Goal: Task Accomplishment & Management: Use online tool/utility

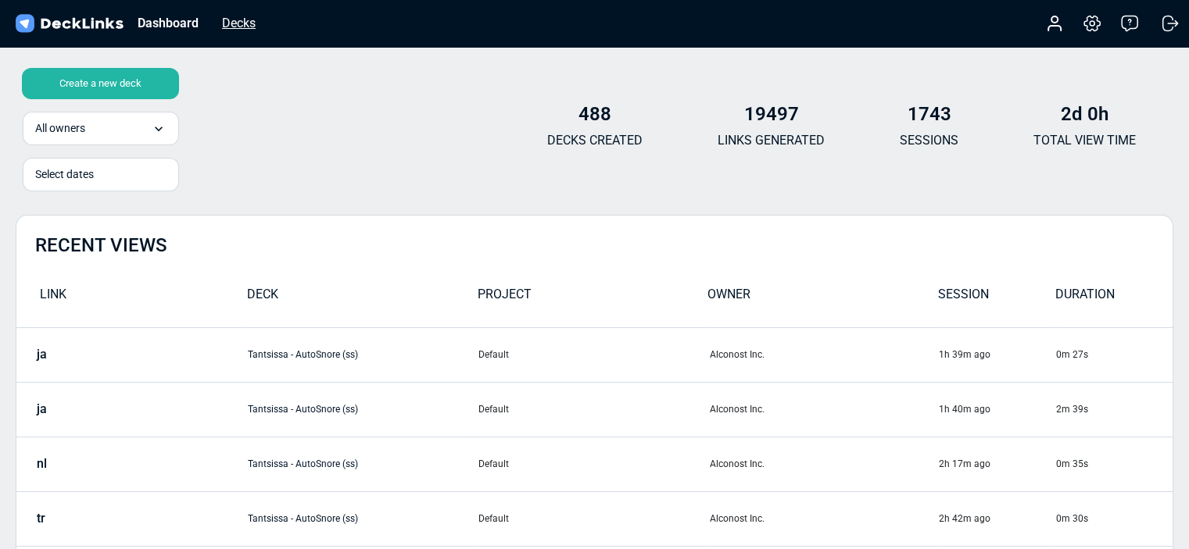
click at [241, 18] on div "Decks" at bounding box center [238, 23] width 49 height 20
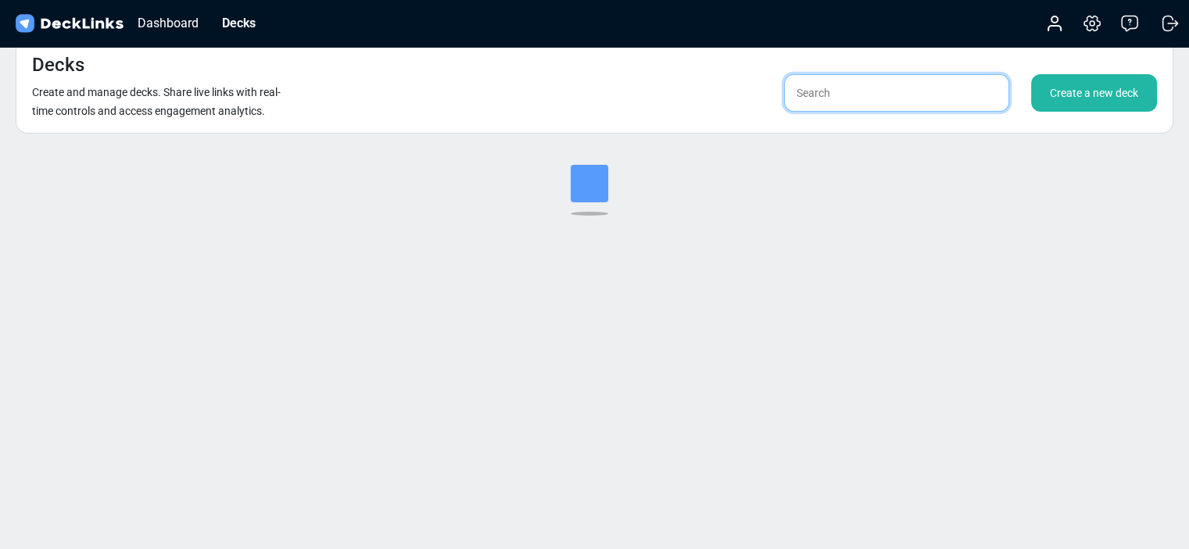
click at [828, 99] on input "text" at bounding box center [896, 93] width 225 height 38
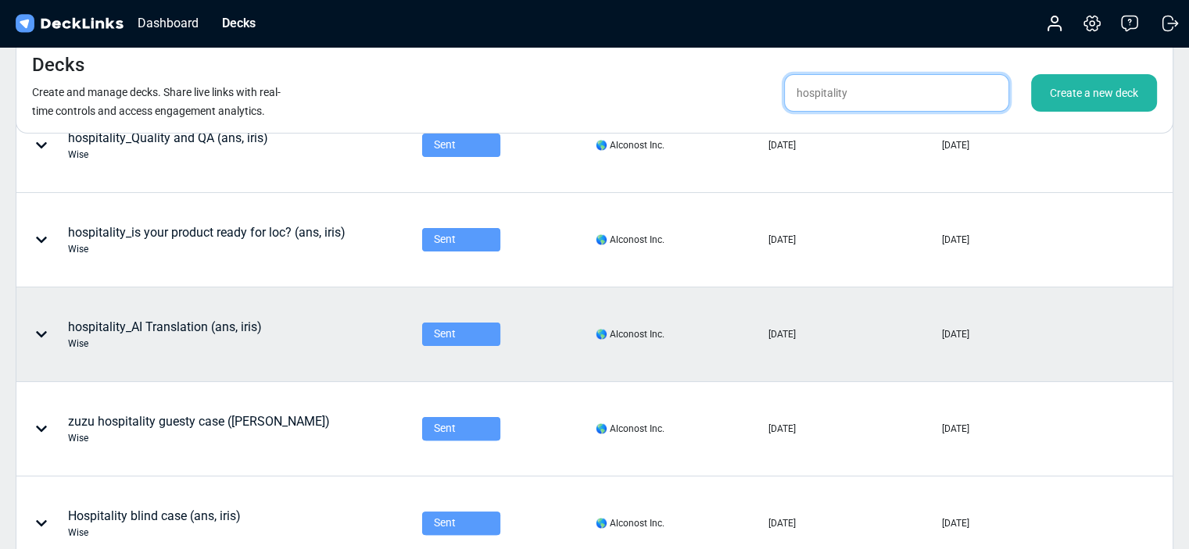
scroll to position [469, 0]
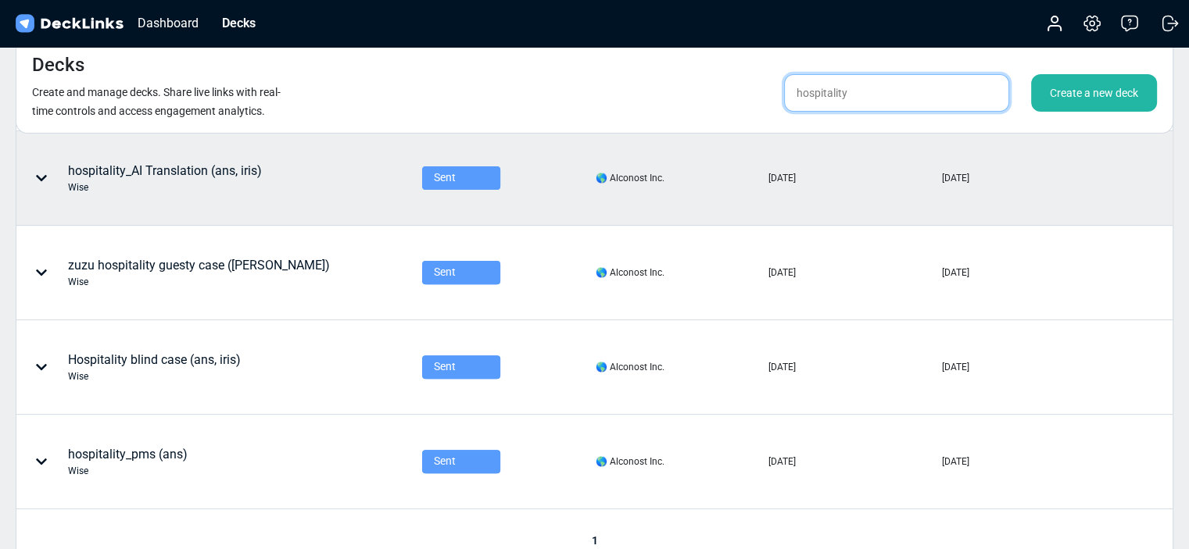
type input "hospitality"
click at [165, 372] on div "Wise" at bounding box center [154, 377] width 173 height 14
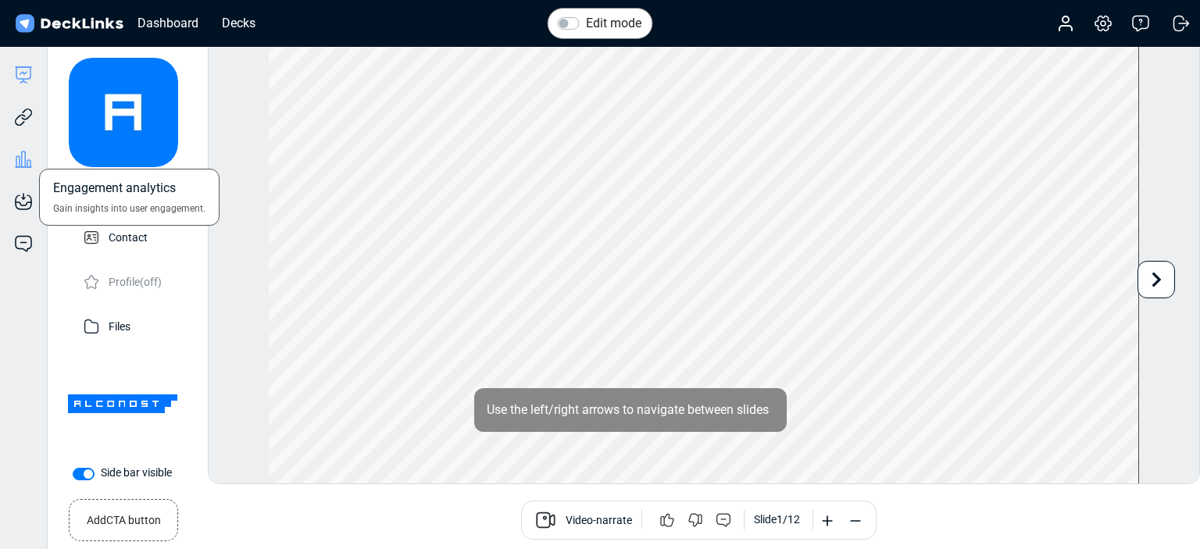
click at [22, 161] on icon at bounding box center [24, 160] width 4 height 16
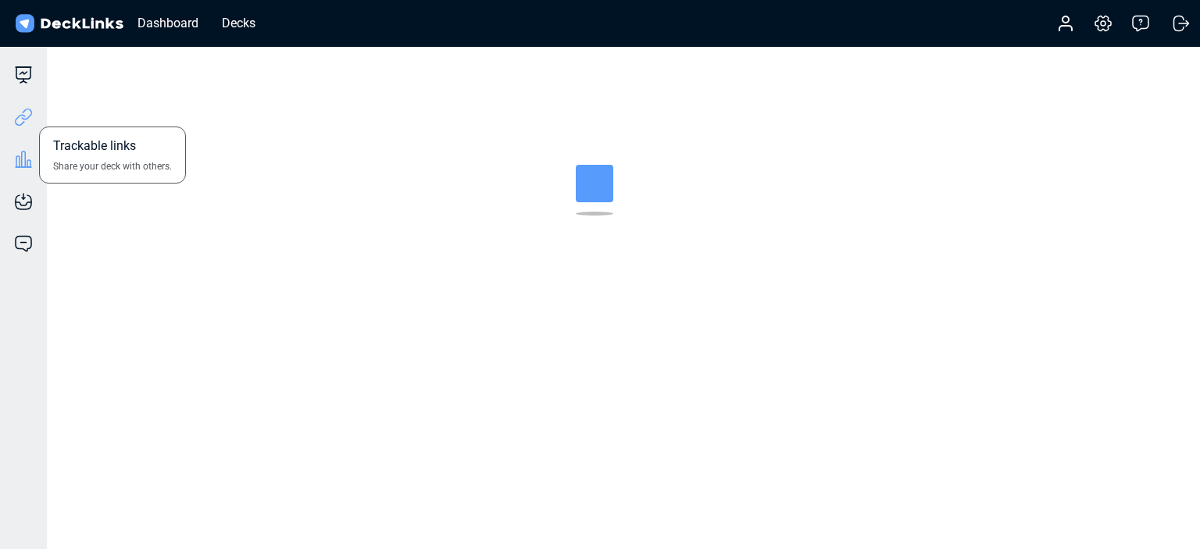
click at [32, 123] on icon at bounding box center [23, 117] width 19 height 19
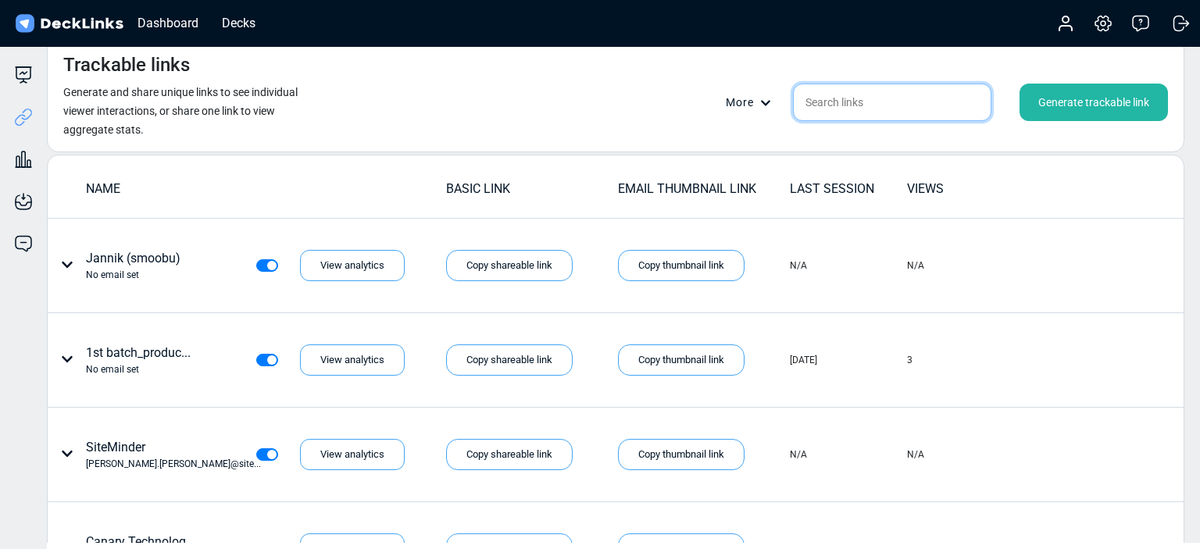
click at [848, 99] on input "text" at bounding box center [892, 103] width 199 height 38
click at [1097, 95] on div "Generate trackable link" at bounding box center [1094, 103] width 148 height 38
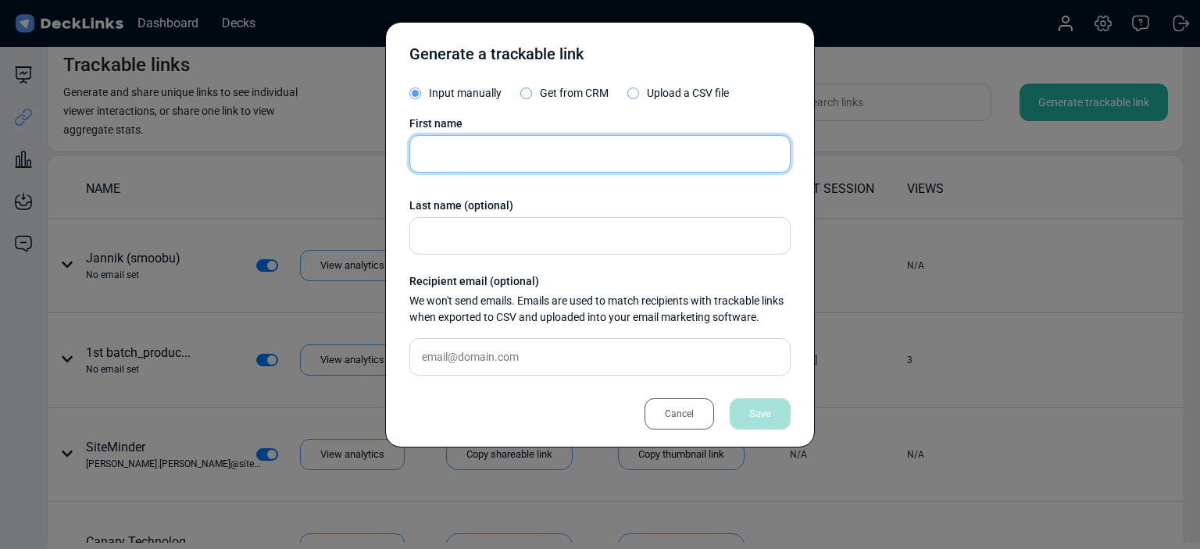
click at [637, 148] on input "text" at bounding box center [600, 154] width 381 height 38
type input "stay app"
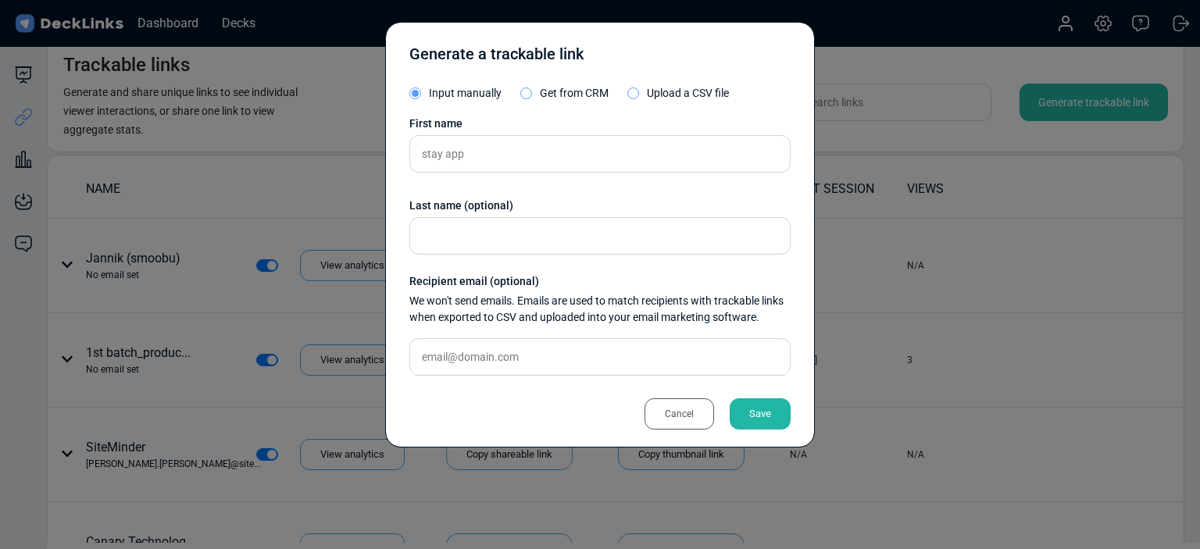
click at [754, 423] on div "Save" at bounding box center [760, 414] width 61 height 31
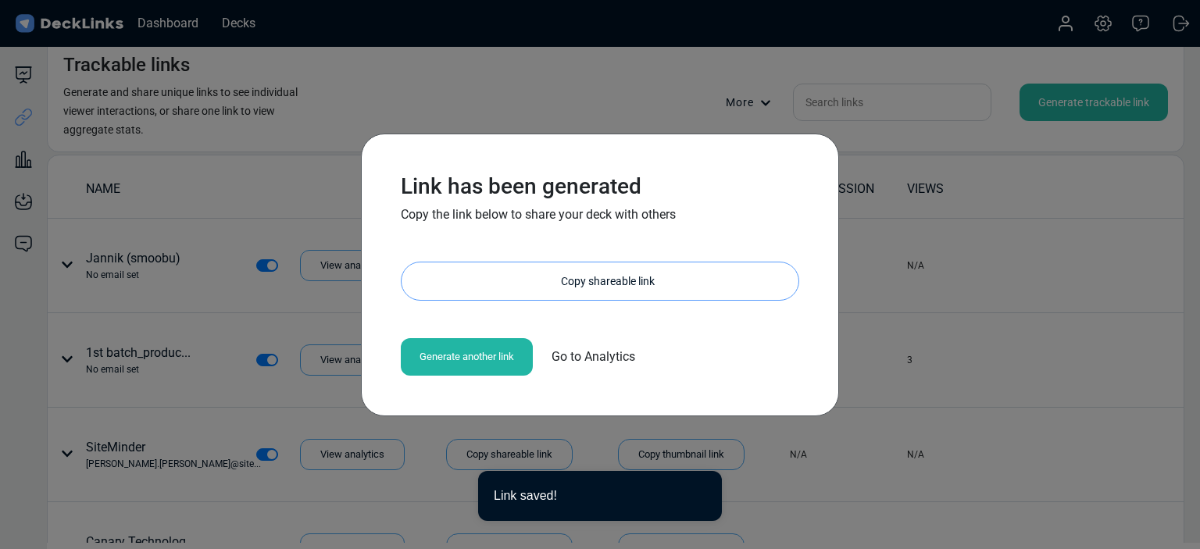
click at [571, 270] on div "Copy shareable link" at bounding box center [607, 282] width 381 height 38
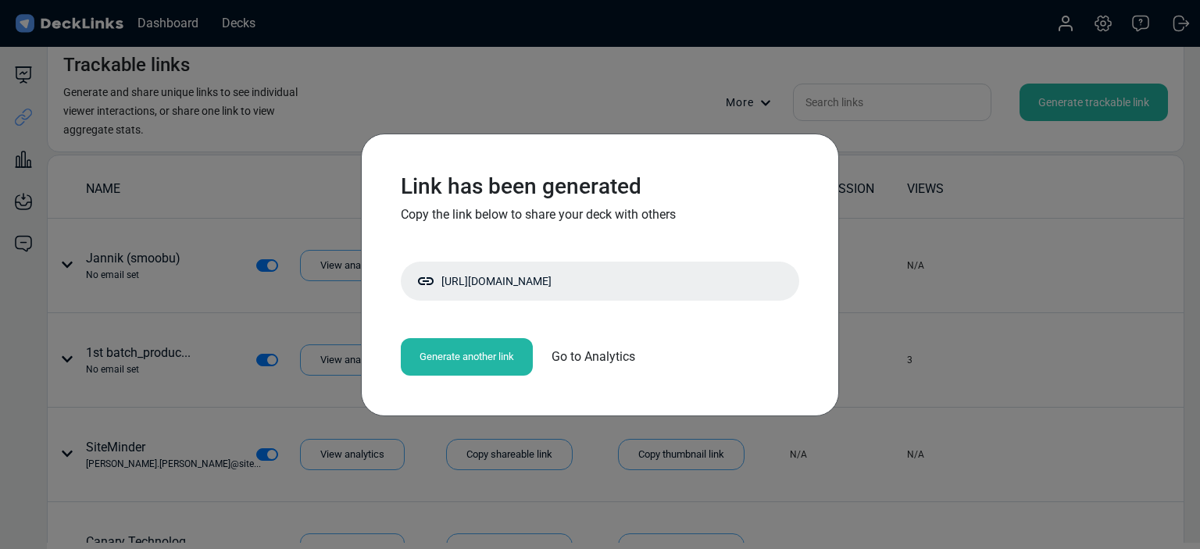
click at [244, 332] on div "Link has been generated Copy the link below to share your deck with others [URL…" at bounding box center [600, 274] width 1200 height 549
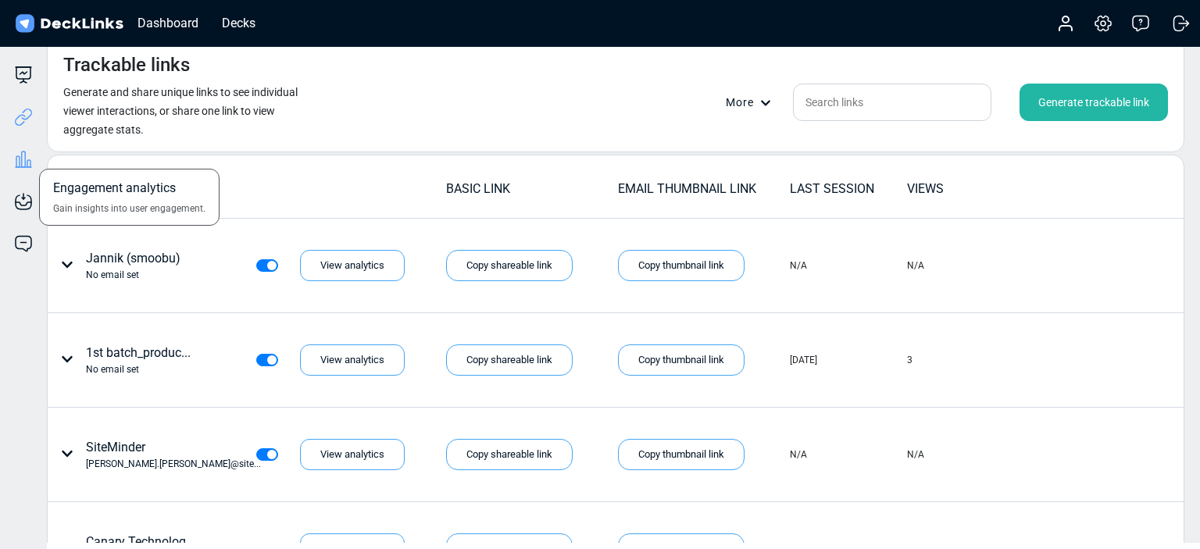
click at [18, 150] on icon at bounding box center [23, 159] width 19 height 19
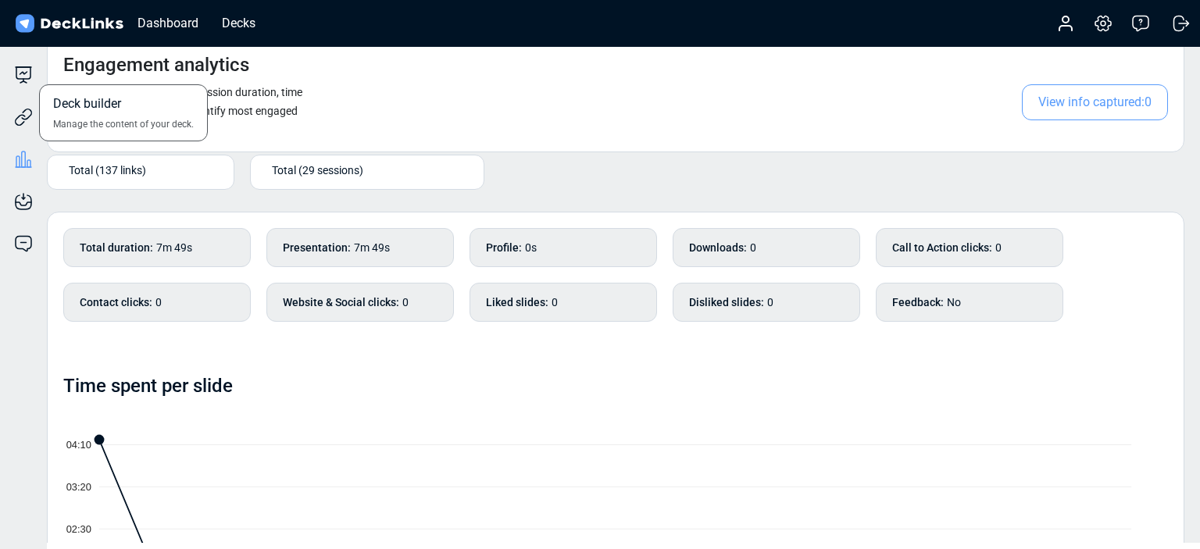
click at [36, 80] on div "Deck builder Manage the content of your deck." at bounding box center [23, 75] width 47 height 19
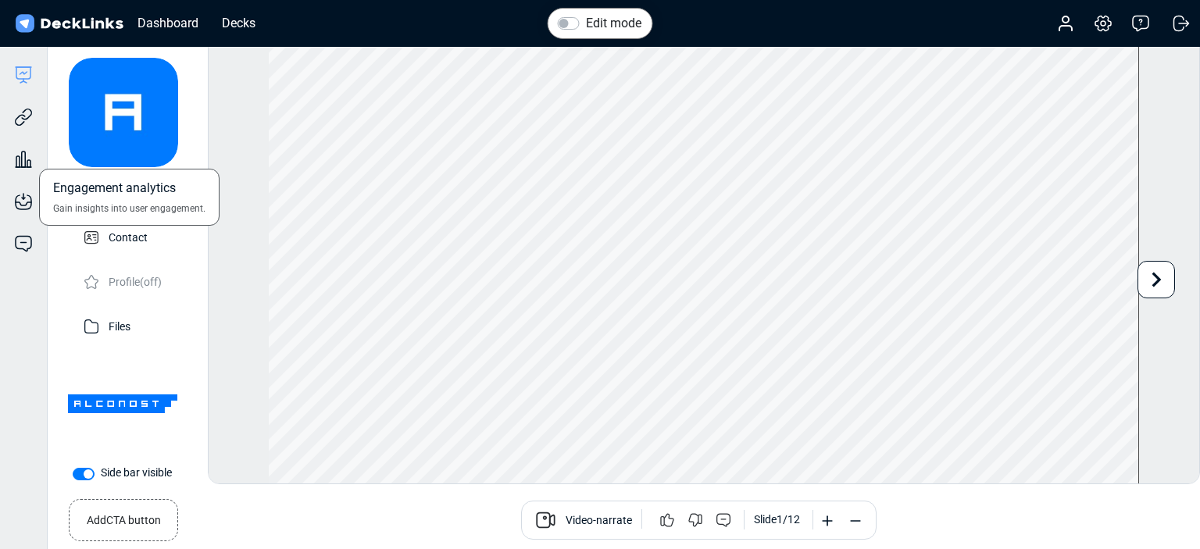
click at [28, 148] on div "Engagement analytics Gain insights into user engagement." at bounding box center [23, 148] width 47 height 42
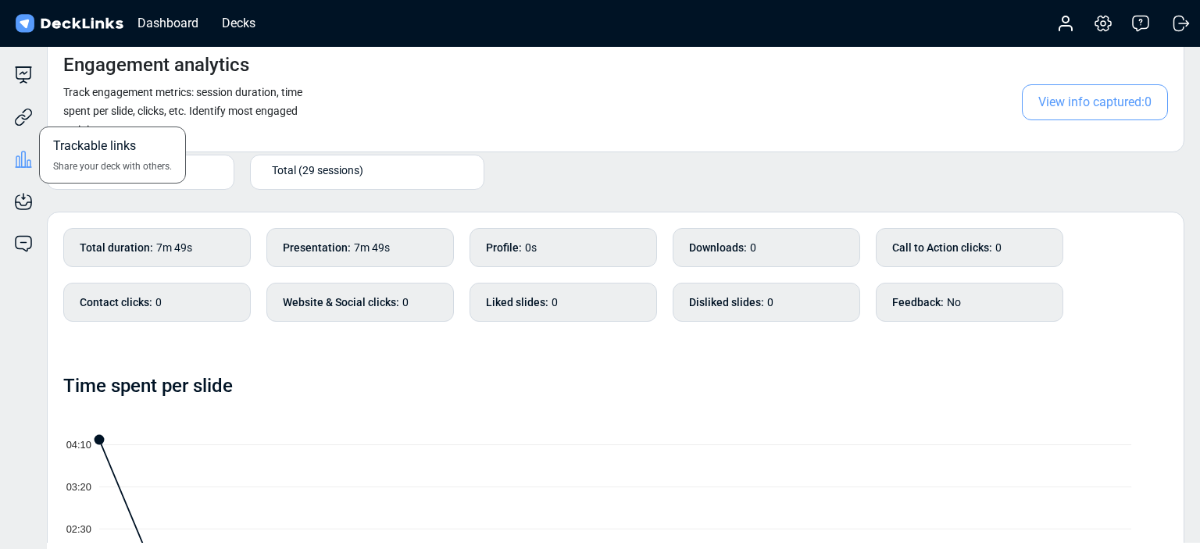
click at [13, 125] on div "Trackable links Share your deck with others." at bounding box center [23, 105] width 47 height 42
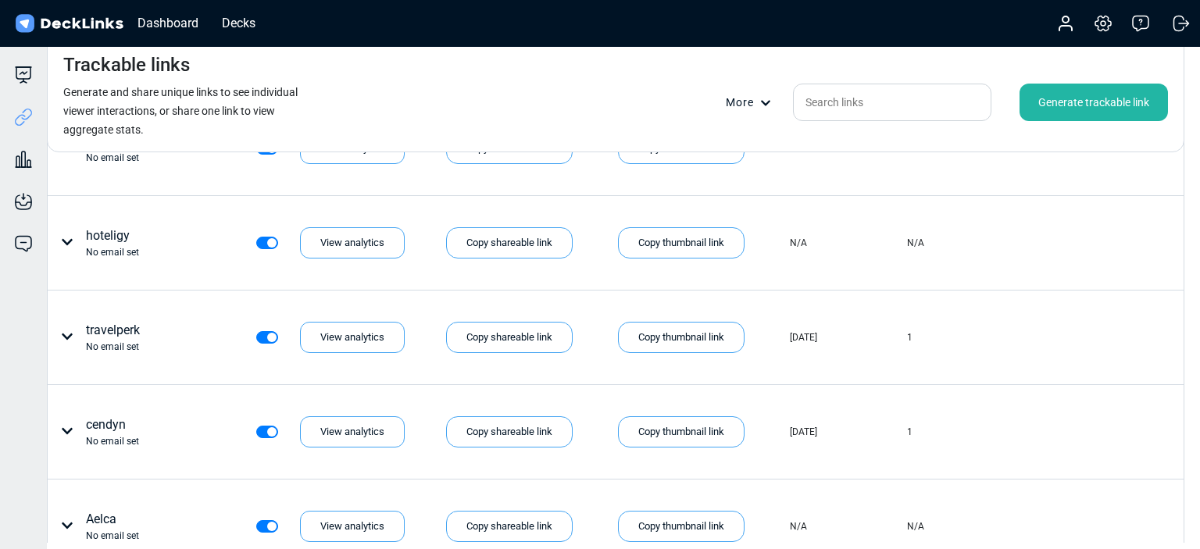
scroll to position [12702, 0]
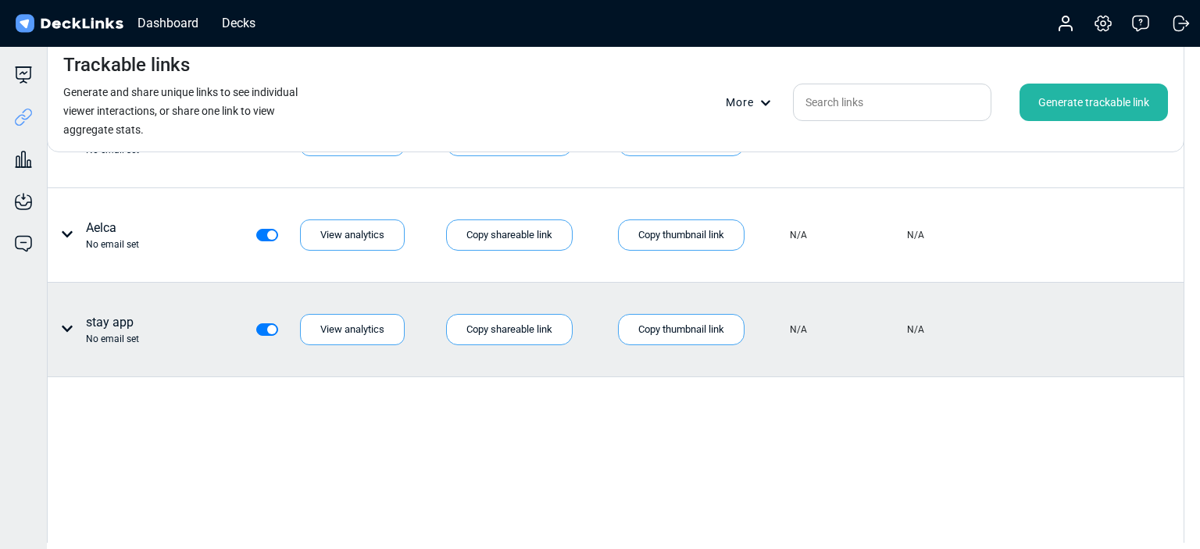
click at [185, 313] on div "stay app No email set" at bounding box center [121, 329] width 133 height 33
click at [113, 313] on div "stay app No email set" at bounding box center [112, 329] width 53 height 33
click at [692, 314] on div "Copy thumbnail link" at bounding box center [681, 329] width 127 height 31
